Goal: Task Accomplishment & Management: Complete application form

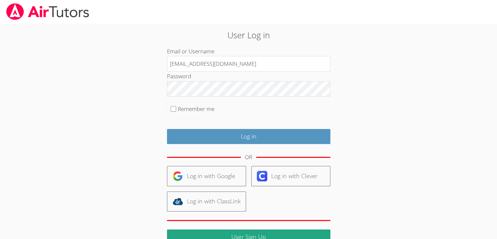
type input "[EMAIL_ADDRESS][DOMAIN_NAME]"
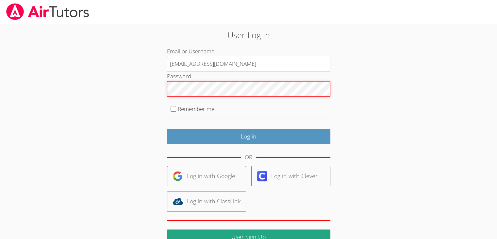
click at [167, 129] on input "Log in" at bounding box center [249, 136] width 164 height 15
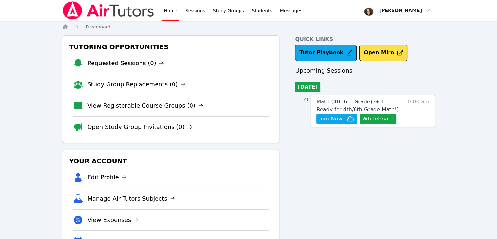
click at [322, 200] on div "Quick Links Tutor Playbook Open Miro Upcoming Sessions [DATE] Math (4th-6th Gra…" at bounding box center [365, 146] width 140 height 222
click at [370, 117] on button "Whiteboard" at bounding box center [378, 118] width 37 height 10
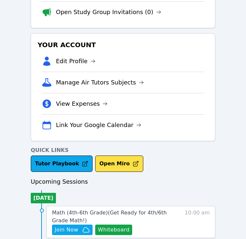
scroll to position [129, 0]
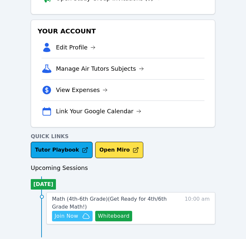
click at [68, 217] on span "Join Now" at bounding box center [67, 216] width 24 height 8
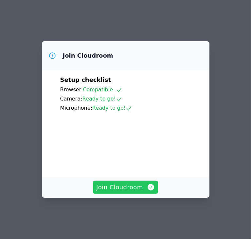
click at [137, 192] on span "Join Cloudroom" at bounding box center [125, 186] width 59 height 9
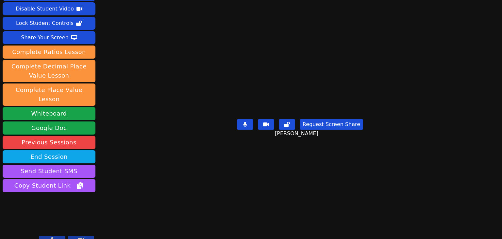
scroll to position [26, 0]
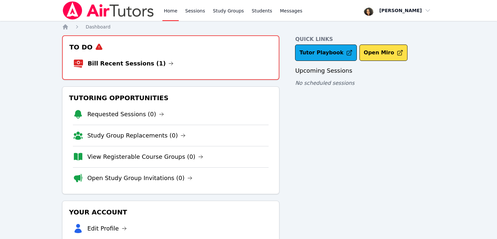
scroll to position [31, 0]
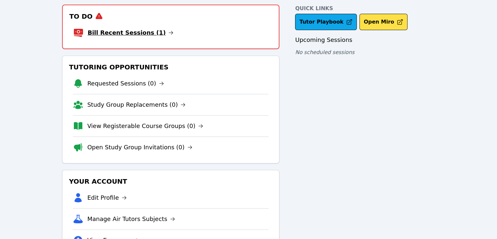
click at [125, 31] on link "Bill Recent Sessions (1)" at bounding box center [131, 32] width 86 height 9
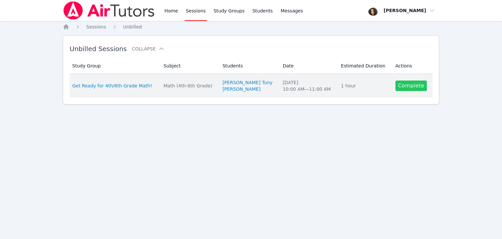
click at [409, 85] on link "Complete" at bounding box center [411, 85] width 31 height 10
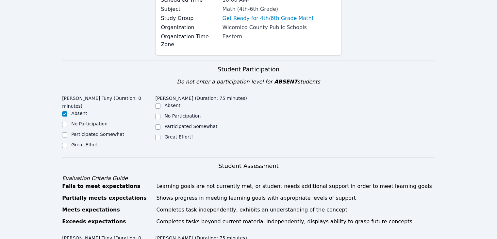
scroll to position [87, 0]
click at [72, 142] on label "Great Effort!" at bounding box center [85, 144] width 28 height 5
click at [67, 142] on input "Great Effort!" at bounding box center [64, 144] width 5 height 5
checkbox input "true"
checkbox input "false"
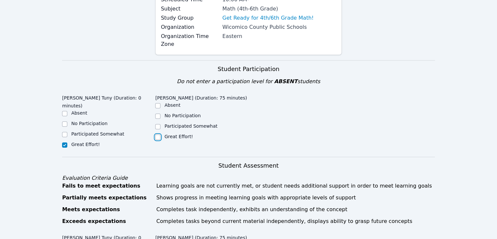
click at [160, 134] on input "Great Effort!" at bounding box center [157, 136] width 5 height 5
checkbox input "true"
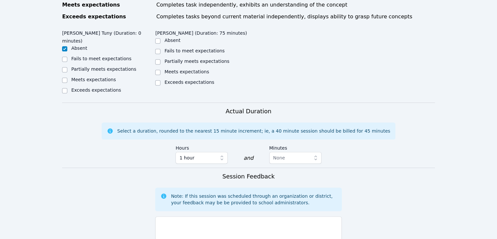
scroll to position [293, 0]
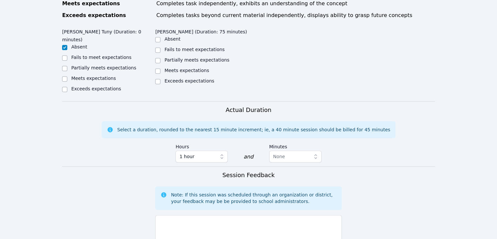
click at [99, 76] on label "Meets expectations" at bounding box center [93, 78] width 45 height 5
click at [67, 76] on input "Meets expectations" at bounding box center [64, 78] width 5 height 5
checkbox input "true"
checkbox input "false"
click at [174, 68] on label "Meets expectations" at bounding box center [186, 70] width 45 height 5
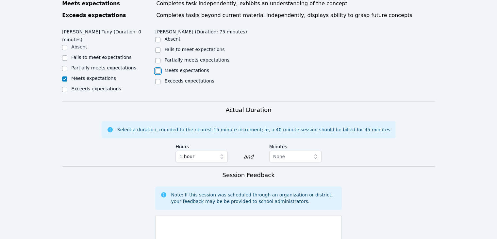
click at [161, 68] on input "Meets expectations" at bounding box center [157, 70] width 5 height 5
checkbox input "true"
click at [206, 215] on textarea at bounding box center [248, 232] width 186 height 35
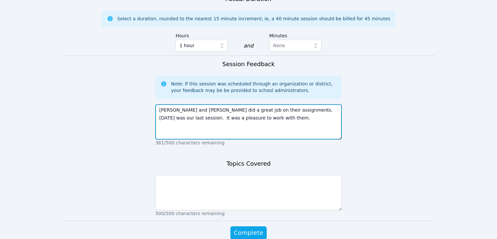
scroll to position [412, 0]
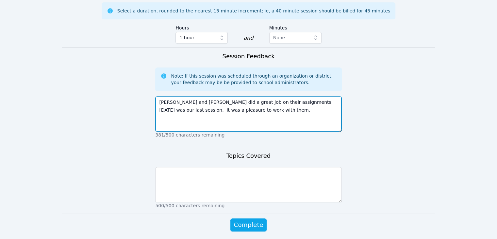
type textarea "Jean and Marie did a great job on their assignments. Today was our last session…"
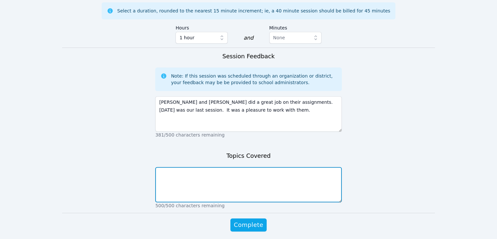
click at [207, 167] on textarea at bounding box center [248, 184] width 186 height 35
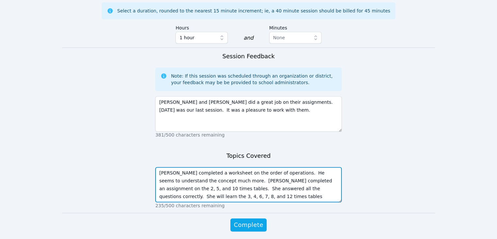
click at [260, 167] on textarea "Jean completed a worksheet on the order of operations. He seems to understand t…" at bounding box center [248, 184] width 186 height 35
type textarea "Jean completed a worksheet on the order of operations. He seems to understand t…"
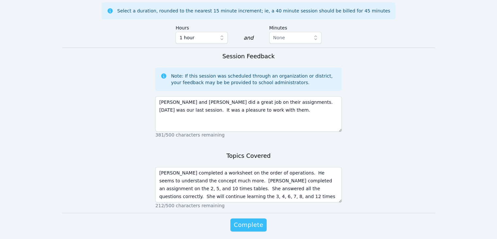
click at [255, 220] on span "Complete" at bounding box center [248, 224] width 29 height 9
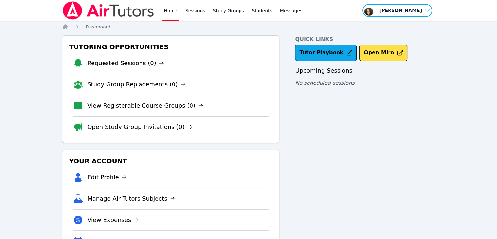
click at [396, 16] on span "button" at bounding box center [397, 10] width 71 height 14
click at [394, 39] on button "Logout" at bounding box center [400, 37] width 63 height 12
